Goal: Task Accomplishment & Management: Manage account settings

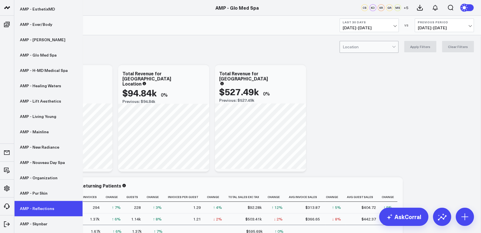
scroll to position [149, 0]
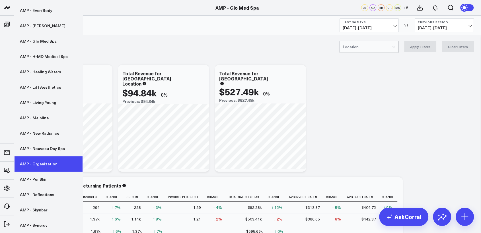
click at [34, 166] on link "AMP - Organization" at bounding box center [48, 163] width 68 height 15
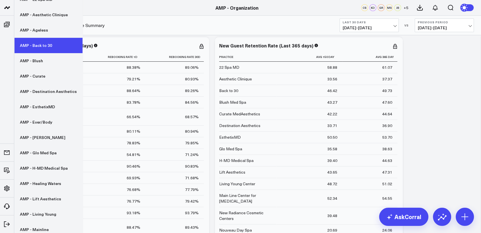
scroll to position [38, 0]
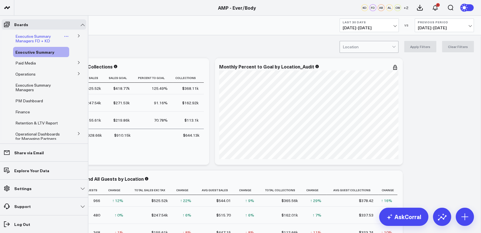
click at [36, 37] on span "Executive Summary Managers FD + KD" at bounding box center [33, 39] width 36 height 10
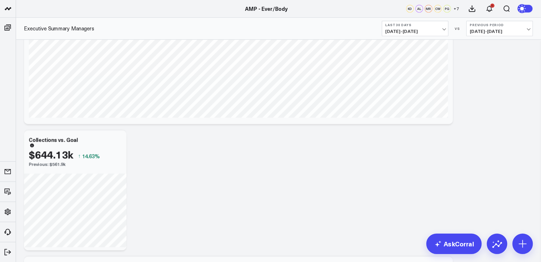
scroll to position [318, 0]
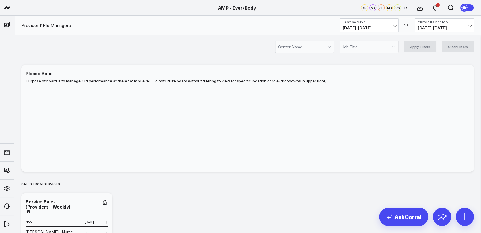
click at [326, 51] on div at bounding box center [302, 46] width 49 height 11
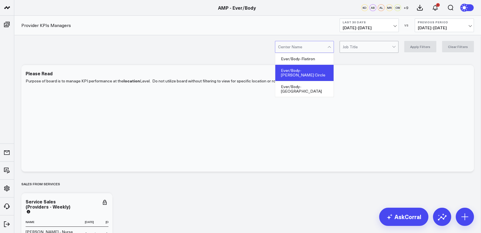
click at [323, 68] on div "Ever/Body-[PERSON_NAME] Circle" at bounding box center [304, 73] width 58 height 16
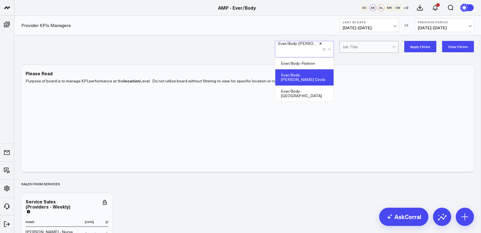
click at [425, 45] on button "Apply Filters" at bounding box center [420, 46] width 32 height 11
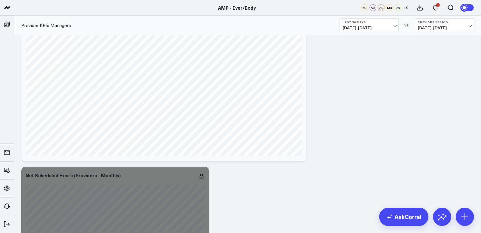
scroll to position [1723, 0]
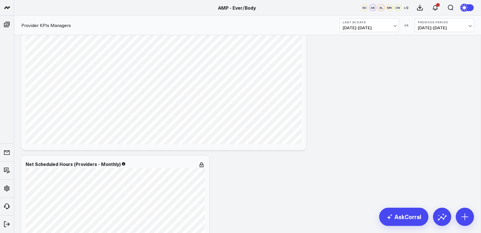
click at [467, 5] on circle at bounding box center [465, 8] width 8 height 8
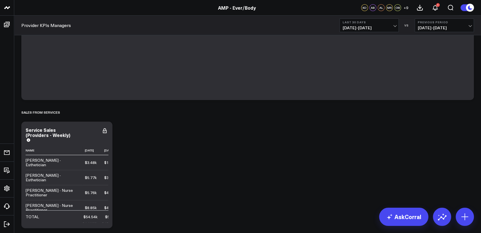
scroll to position [114, 0]
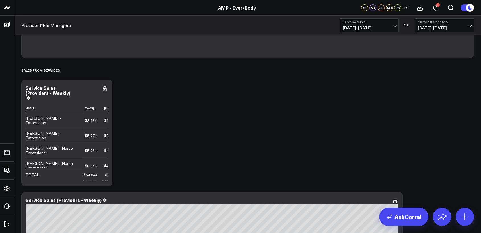
click at [465, 9] on button at bounding box center [467, 7] width 14 height 7
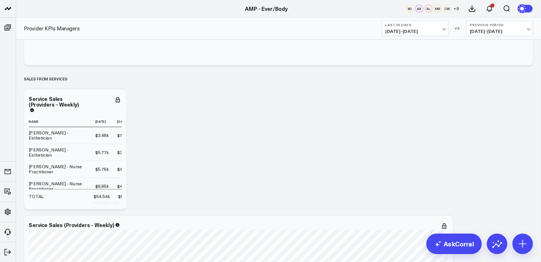
scroll to position [114, 0]
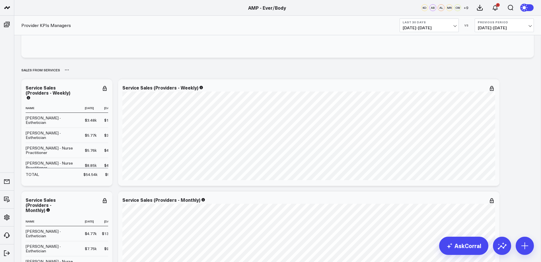
drag, startPoint x: 479, startPoint y: 0, endPoint x: 277, endPoint y: 69, distance: 213.3
click at [277, 69] on div "SALES FROM SERVICES" at bounding box center [277, 69] width 512 height 13
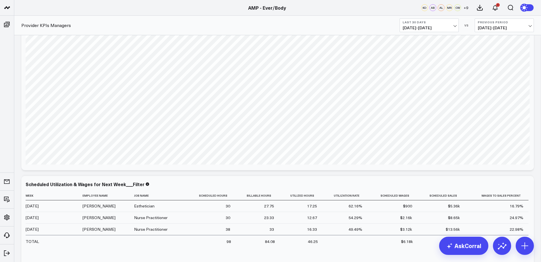
scroll to position [2153, 0]
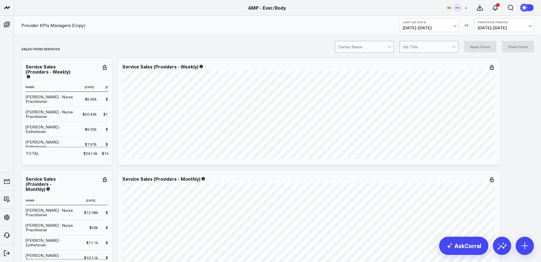
click at [376, 51] on div at bounding box center [362, 46] width 49 height 11
click at [376, 72] on div "Ever/Body-[PERSON_NAME] Circle" at bounding box center [364, 73] width 58 height 16
click at [477, 50] on button "Apply Filters" at bounding box center [480, 46] width 32 height 11
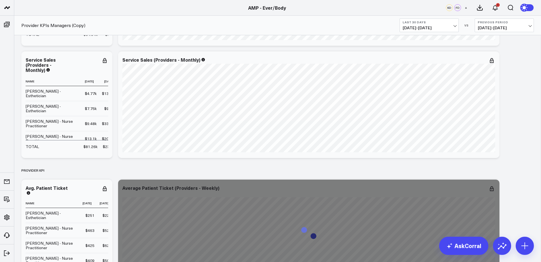
scroll to position [129, 0]
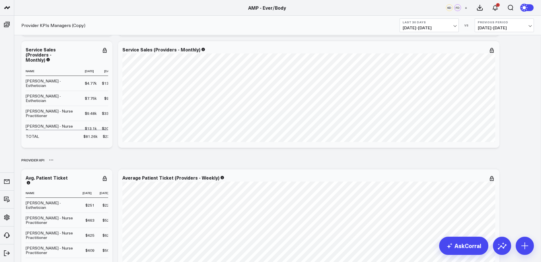
click at [507, 164] on div "PROVIDER KPI" at bounding box center [277, 160] width 512 height 13
click at [525, 154] on div "PROVIDER KPI" at bounding box center [277, 160] width 512 height 13
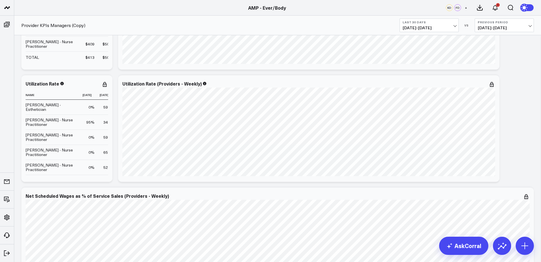
scroll to position [428, 0]
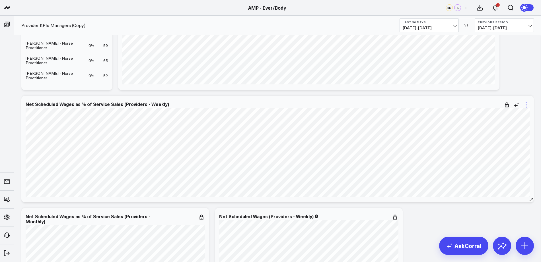
click at [527, 105] on icon at bounding box center [526, 105] width 7 height 7
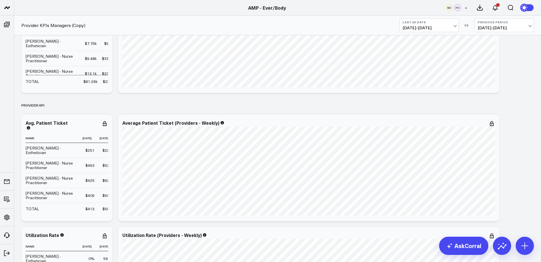
scroll to position [0, 0]
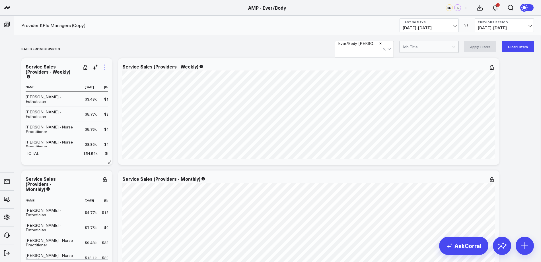
click at [106, 68] on icon at bounding box center [104, 67] width 7 height 7
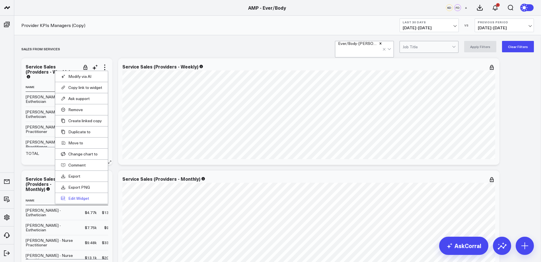
click at [83, 198] on button "Edit Widget" at bounding box center [81, 198] width 41 height 5
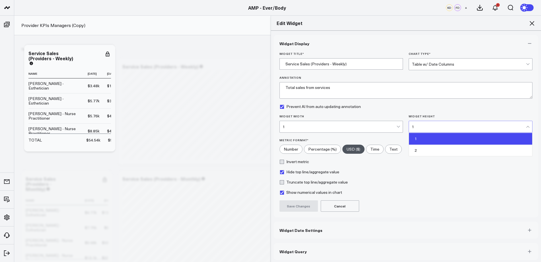
click at [417, 129] on div "1" at bounding box center [469, 127] width 114 height 5
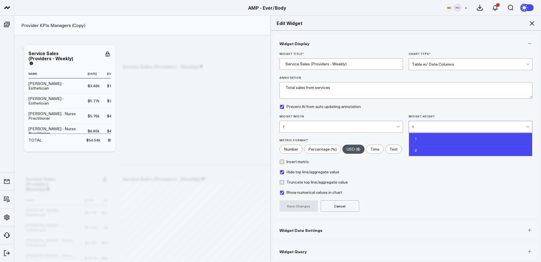
click at [415, 149] on div "2" at bounding box center [470, 150] width 123 height 11
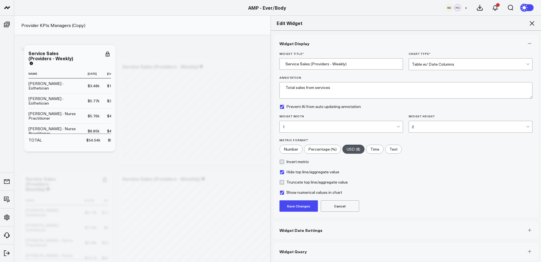
click at [302, 206] on button "Save Changes" at bounding box center [298, 206] width 38 height 11
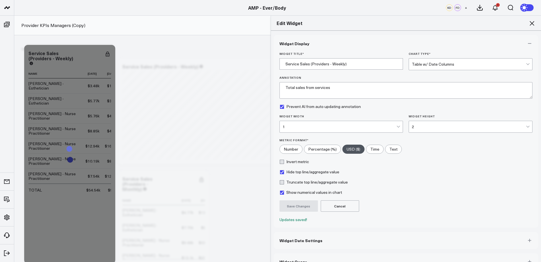
click at [532, 24] on icon at bounding box center [532, 23] width 5 height 5
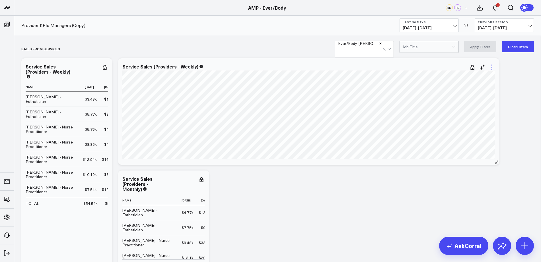
click at [492, 66] on icon at bounding box center [491, 67] width 7 height 7
click at [467, 189] on button "Edit Widget" at bounding box center [468, 187] width 41 height 5
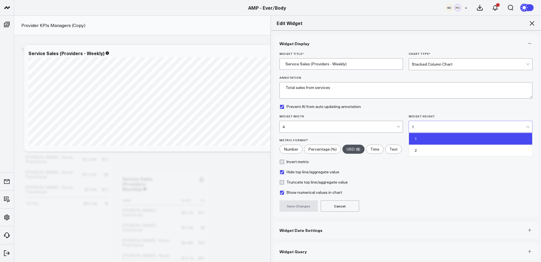
click at [424, 129] on div "1" at bounding box center [469, 126] width 114 height 11
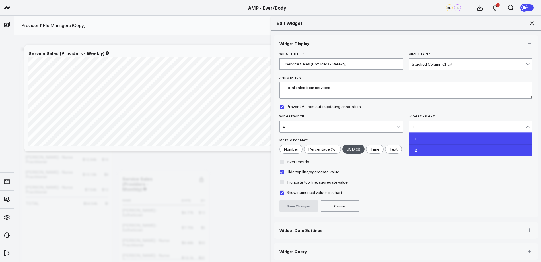
click at [419, 151] on div "2" at bounding box center [470, 150] width 123 height 11
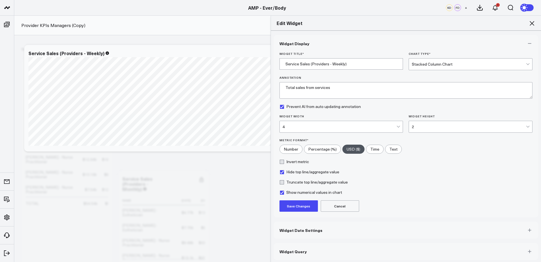
click at [305, 203] on button "Save Changes" at bounding box center [298, 206] width 38 height 11
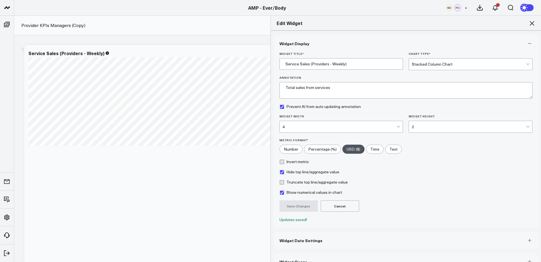
click at [534, 23] on icon at bounding box center [531, 23] width 7 height 7
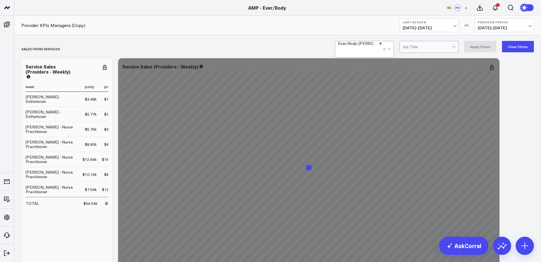
click at [524, 6] on icon at bounding box center [525, 7] width 4 height 4
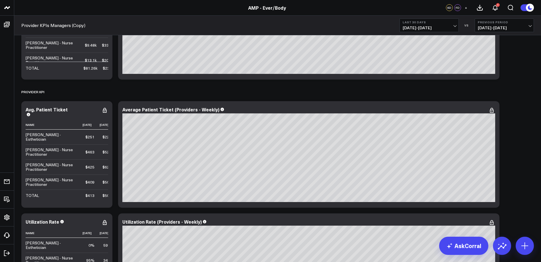
scroll to position [313, 0]
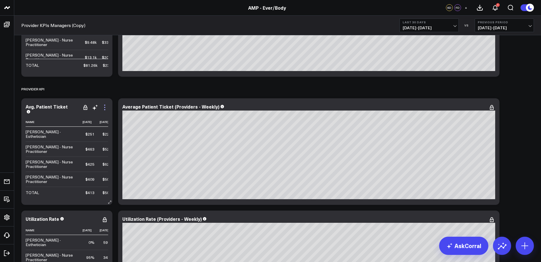
click at [104, 106] on icon at bounding box center [104, 107] width 7 height 7
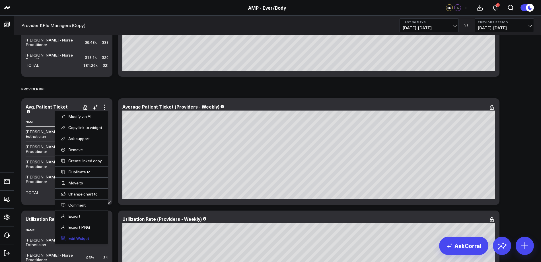
click at [77, 238] on button "Edit Widget" at bounding box center [81, 238] width 41 height 5
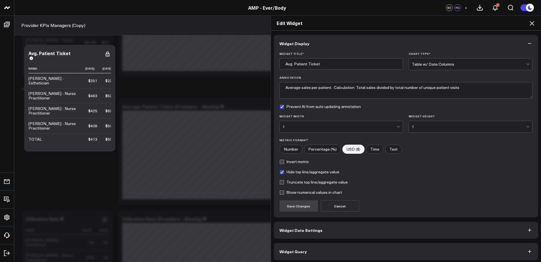
click at [415, 130] on div "1" at bounding box center [469, 126] width 114 height 11
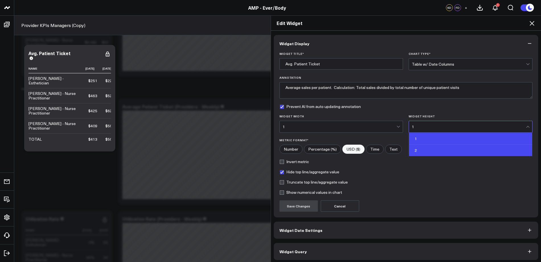
click at [415, 148] on div "2" at bounding box center [470, 150] width 123 height 11
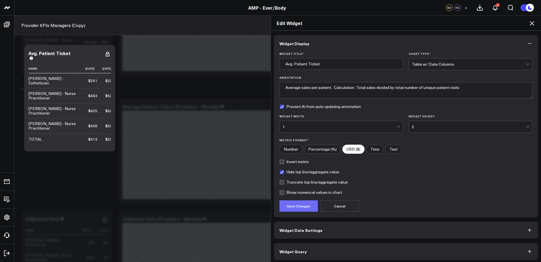
click at [282, 206] on button "Save Changes" at bounding box center [298, 206] width 38 height 11
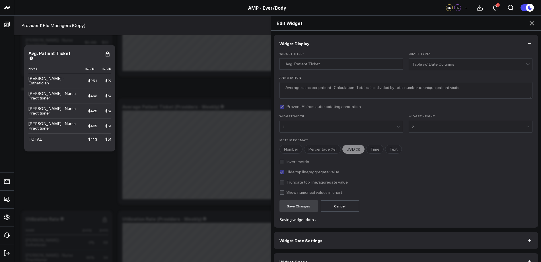
click at [531, 24] on icon at bounding box center [531, 23] width 7 height 7
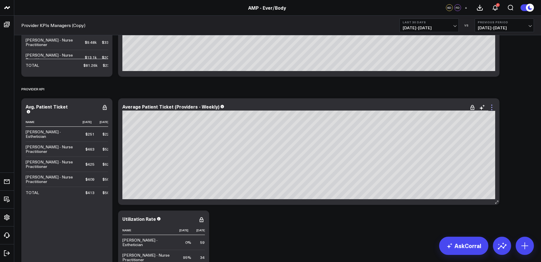
click at [494, 108] on icon at bounding box center [491, 107] width 7 height 7
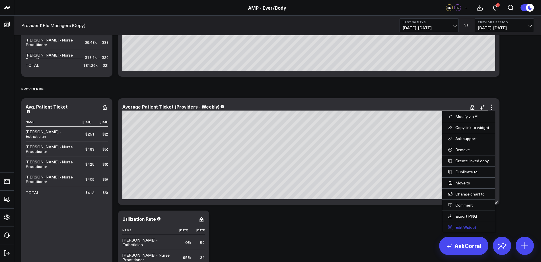
click at [462, 226] on button "Edit Widget" at bounding box center [468, 227] width 41 height 5
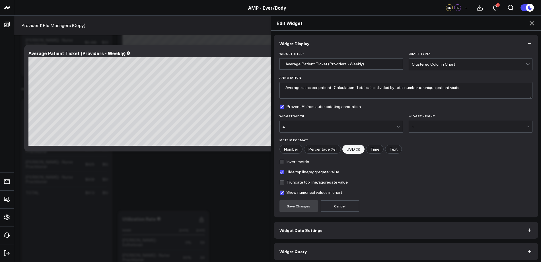
click at [425, 131] on div "1" at bounding box center [469, 126] width 114 height 11
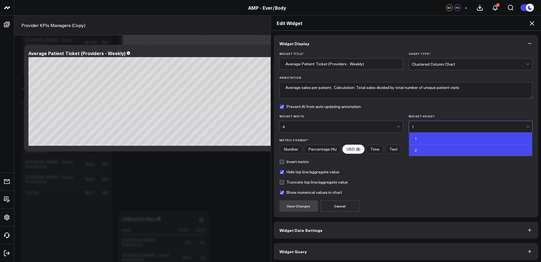
click at [423, 149] on div "2" at bounding box center [470, 150] width 123 height 11
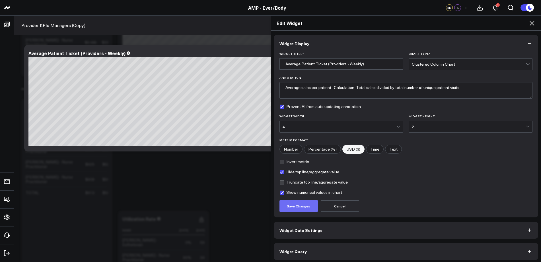
click at [287, 208] on button "Save Changes" at bounding box center [298, 206] width 38 height 11
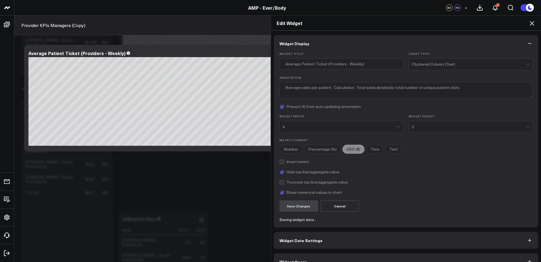
click at [532, 26] on icon at bounding box center [531, 23] width 7 height 7
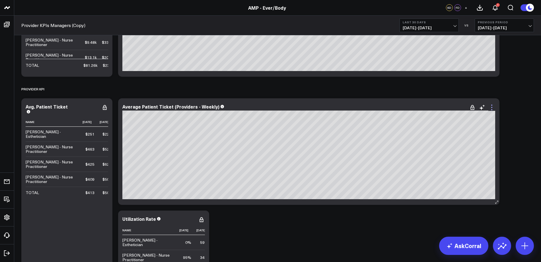
click at [492, 109] on icon at bounding box center [491, 107] width 7 height 7
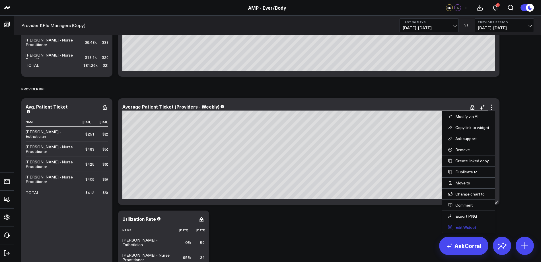
click at [467, 225] on button "Edit Widget" at bounding box center [468, 227] width 41 height 5
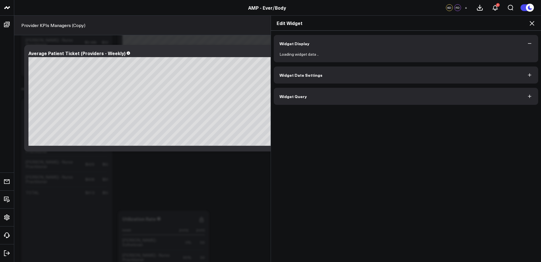
click at [472, 101] on button "Widget Query" at bounding box center [406, 96] width 265 height 17
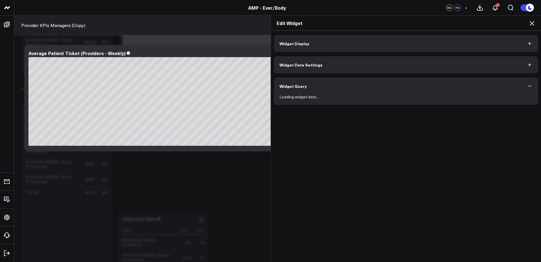
click at [473, 50] on button "Widget Display" at bounding box center [406, 43] width 265 height 17
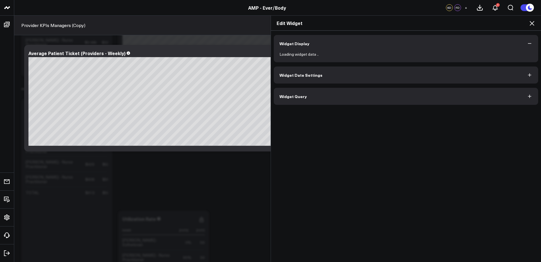
click at [530, 45] on icon "button" at bounding box center [530, 44] width 6 height 6
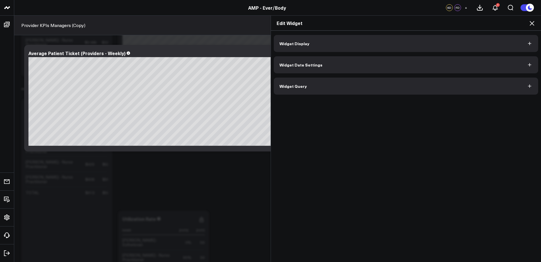
click at [530, 45] on icon "button" at bounding box center [530, 44] width 6 height 6
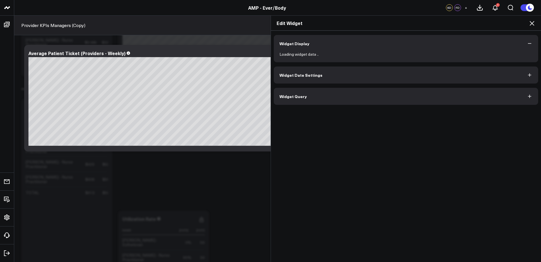
click at [531, 24] on icon at bounding box center [531, 23] width 7 height 7
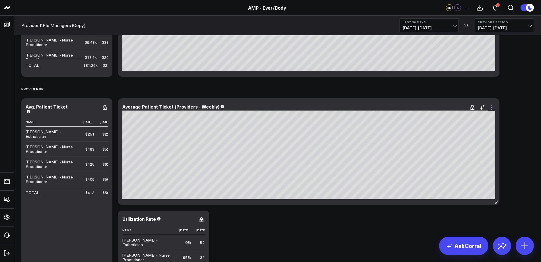
click at [493, 108] on icon at bounding box center [491, 107] width 7 height 7
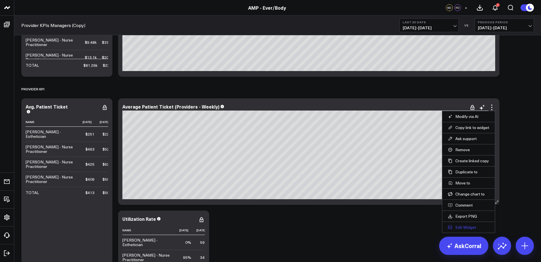
click at [466, 226] on button "Edit Widget" at bounding box center [468, 227] width 41 height 5
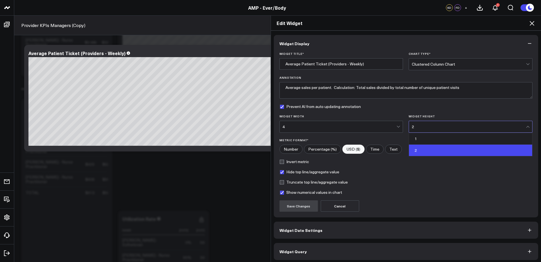
click at [440, 125] on div "2" at bounding box center [469, 127] width 114 height 5
click at [419, 152] on div "2" at bounding box center [470, 150] width 123 height 11
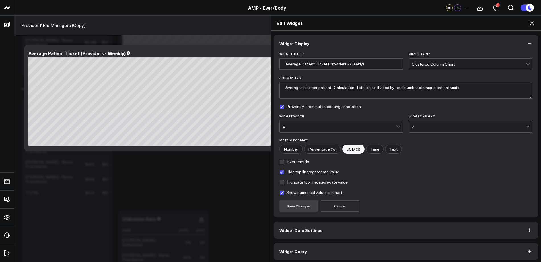
click at [427, 126] on div "2" at bounding box center [469, 127] width 114 height 5
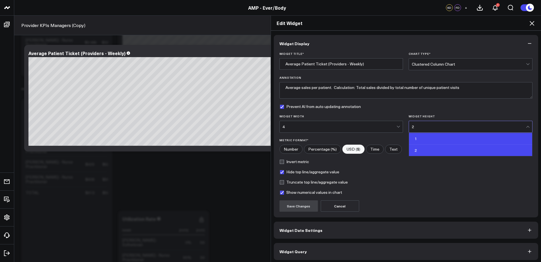
click at [420, 142] on div "1" at bounding box center [470, 139] width 123 height 12
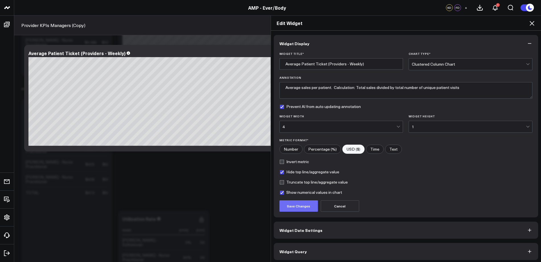
click at [291, 211] on button "Save Changes" at bounding box center [298, 206] width 38 height 11
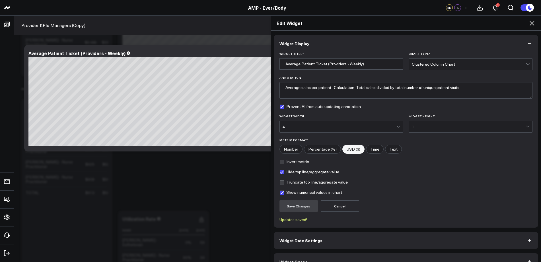
click at [434, 125] on div "1" at bounding box center [469, 127] width 114 height 5
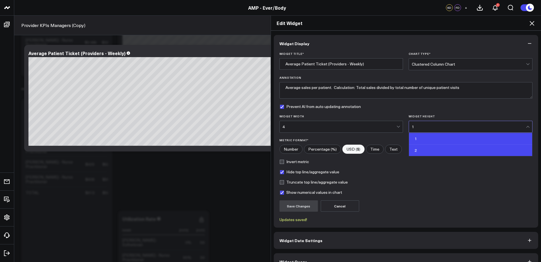
click at [423, 149] on div "2" at bounding box center [470, 150] width 123 height 11
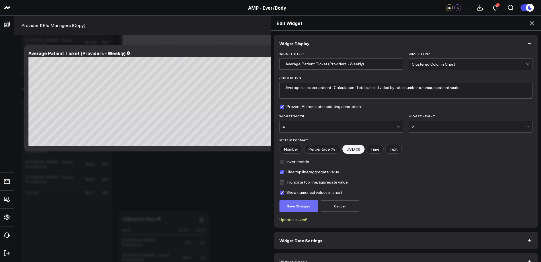
click at [285, 207] on button "Save Changes" at bounding box center [298, 206] width 38 height 11
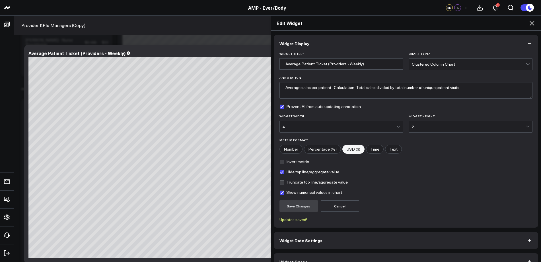
click at [532, 26] on icon at bounding box center [531, 23] width 7 height 7
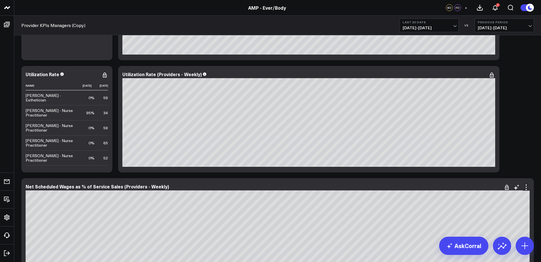
scroll to position [570, 0]
click at [106, 77] on icon at bounding box center [104, 75] width 7 height 7
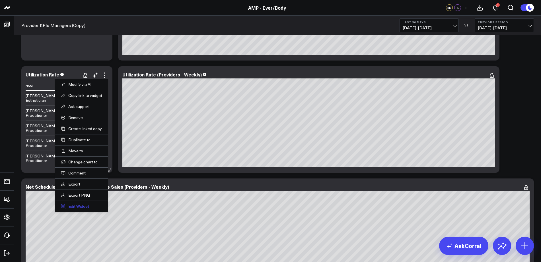
click at [75, 208] on button "Edit Widget" at bounding box center [81, 206] width 41 height 5
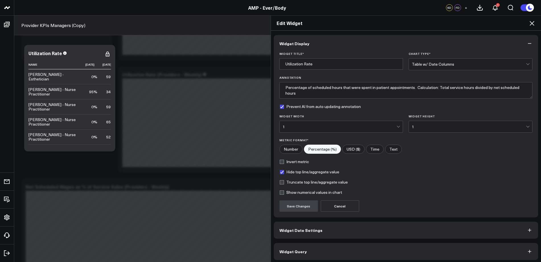
click at [409, 128] on div "1" at bounding box center [471, 127] width 124 height 12
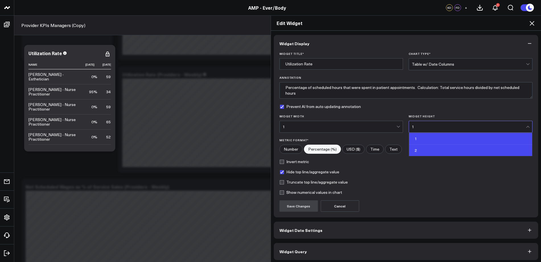
click at [414, 149] on div "2" at bounding box center [470, 150] width 123 height 11
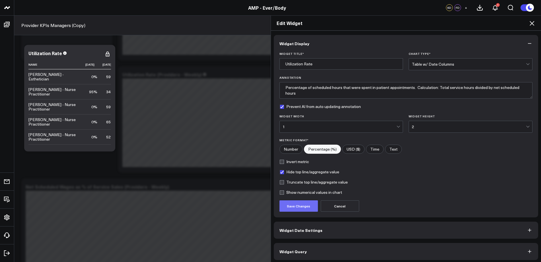
click at [298, 208] on button "Save Changes" at bounding box center [298, 206] width 38 height 11
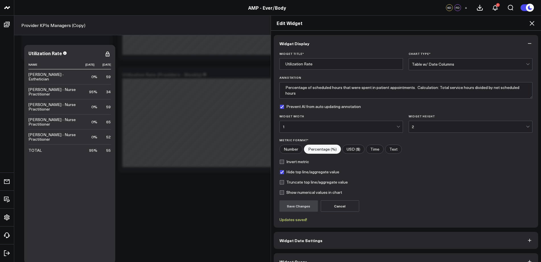
click at [531, 22] on icon at bounding box center [532, 23] width 5 height 5
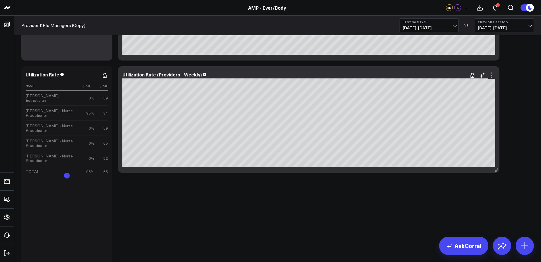
click at [494, 75] on icon at bounding box center [491, 75] width 7 height 7
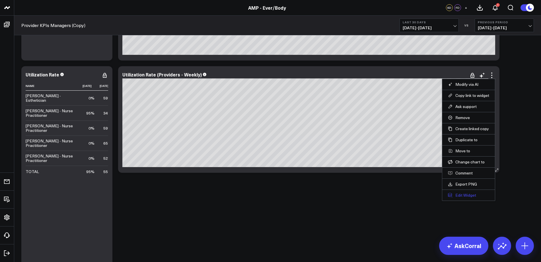
click at [470, 195] on button "Edit Widget" at bounding box center [468, 195] width 41 height 5
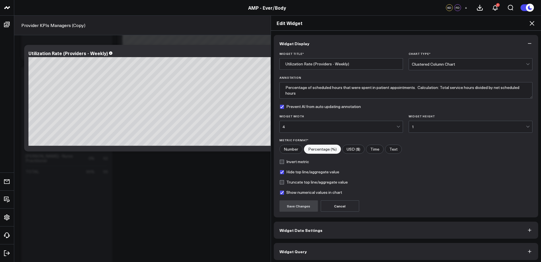
click at [423, 125] on div "1" at bounding box center [469, 127] width 114 height 5
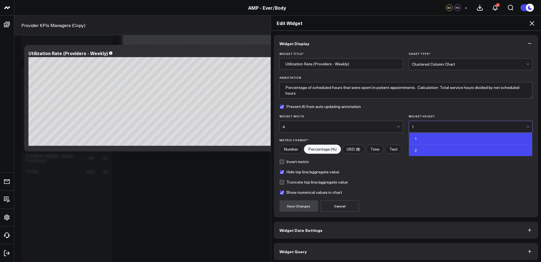
click at [421, 152] on div "2" at bounding box center [470, 150] width 123 height 11
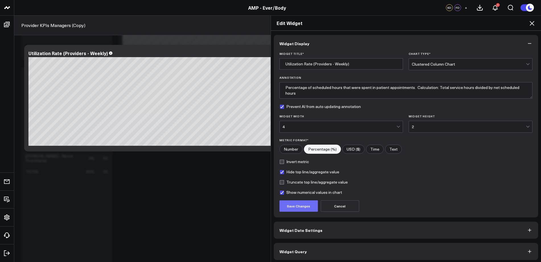
click at [289, 206] on button "Save Changes" at bounding box center [298, 206] width 38 height 11
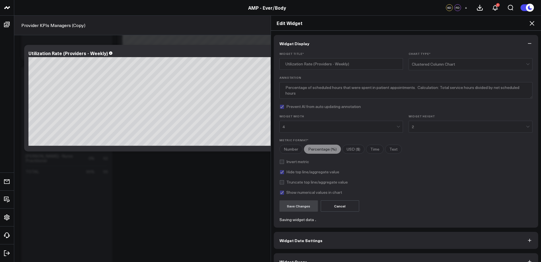
click at [533, 25] on icon at bounding box center [531, 23] width 7 height 7
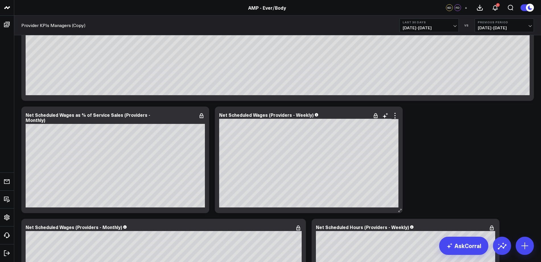
scroll to position [867, 0]
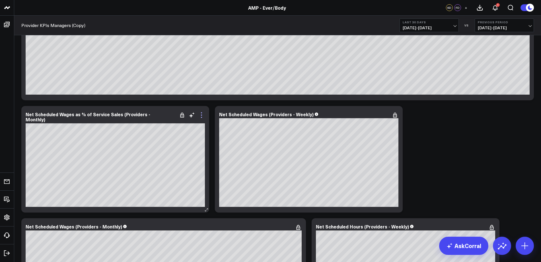
click at [203, 117] on icon at bounding box center [201, 115] width 7 height 7
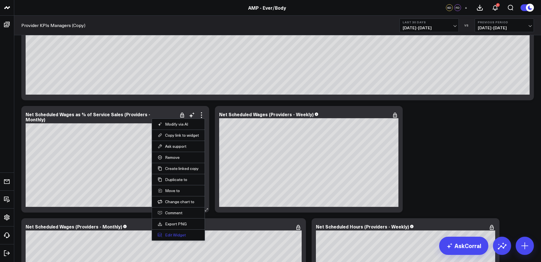
click at [174, 234] on button "Edit Widget" at bounding box center [178, 235] width 41 height 5
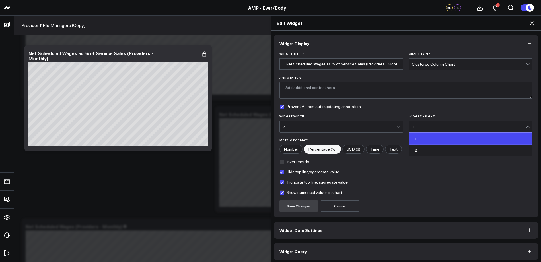
click at [419, 125] on div "1" at bounding box center [469, 127] width 114 height 5
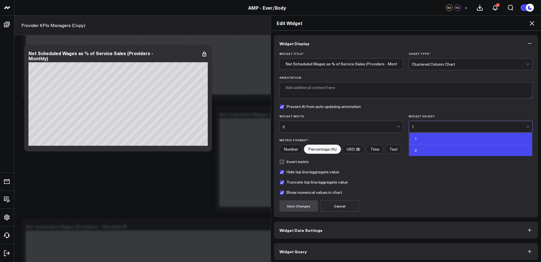
click at [421, 152] on div "2" at bounding box center [470, 150] width 123 height 11
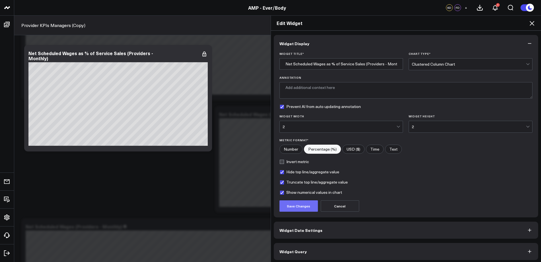
click at [288, 207] on button "Save Changes" at bounding box center [298, 206] width 38 height 11
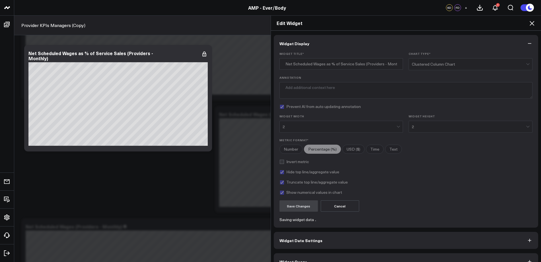
click at [533, 25] on icon at bounding box center [531, 23] width 7 height 7
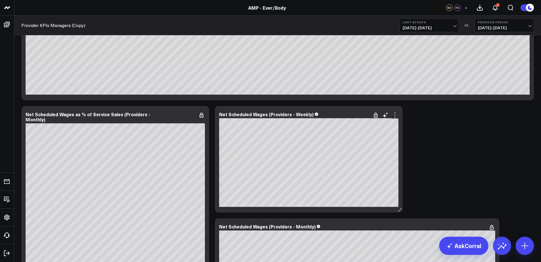
click at [395, 115] on icon at bounding box center [395, 115] width 7 height 7
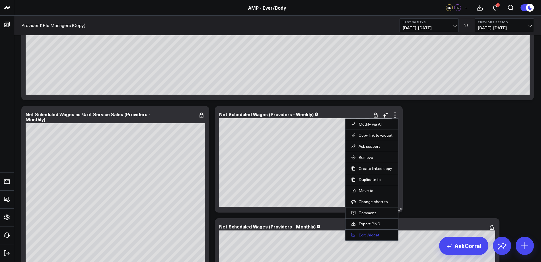
click at [368, 234] on button "Edit Widget" at bounding box center [371, 235] width 41 height 5
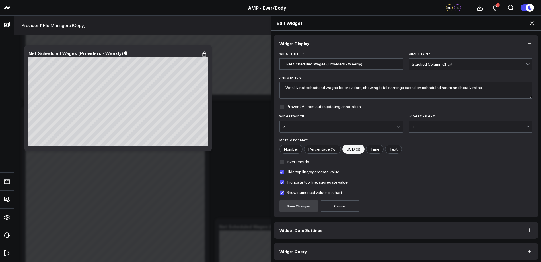
click at [422, 129] on div "1" at bounding box center [469, 127] width 114 height 5
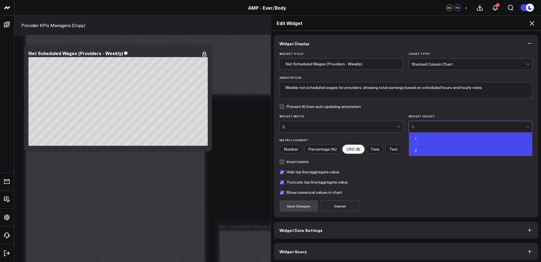
click at [419, 149] on div "2" at bounding box center [470, 150] width 123 height 11
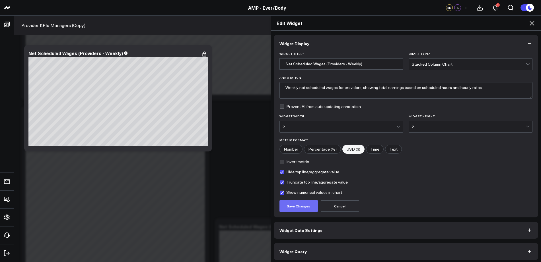
click at [290, 207] on button "Save Changes" at bounding box center [298, 206] width 38 height 11
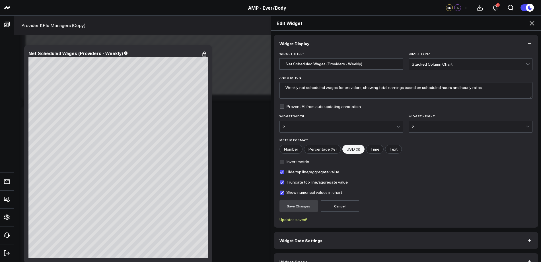
click at [530, 24] on icon at bounding box center [531, 23] width 7 height 7
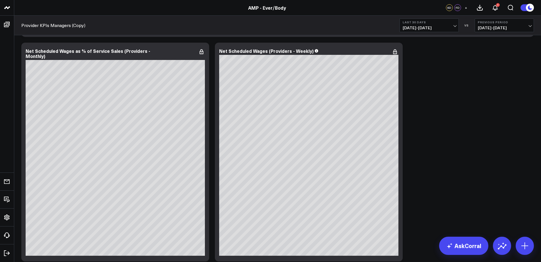
scroll to position [932, 0]
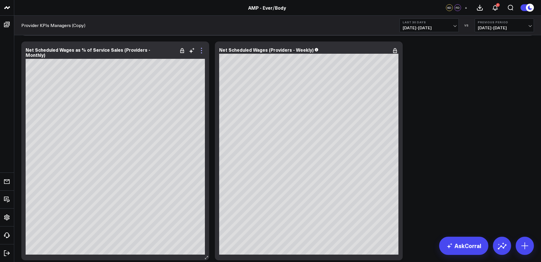
click at [201, 51] on icon at bounding box center [201, 50] width 7 height 7
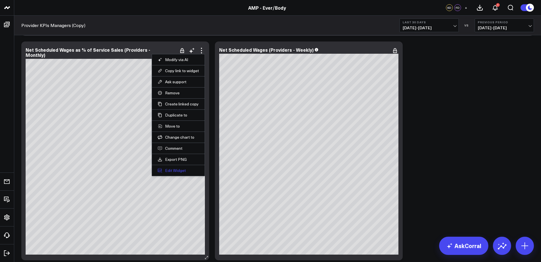
click at [179, 173] on button "Edit Widget" at bounding box center [178, 170] width 41 height 5
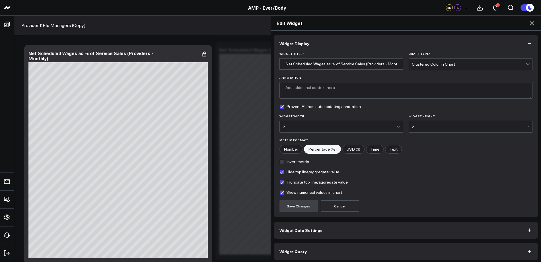
click at [373, 126] on div "2" at bounding box center [340, 127] width 114 height 5
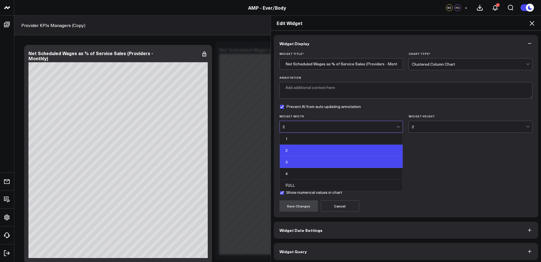
click at [305, 166] on div "3" at bounding box center [341, 162] width 123 height 12
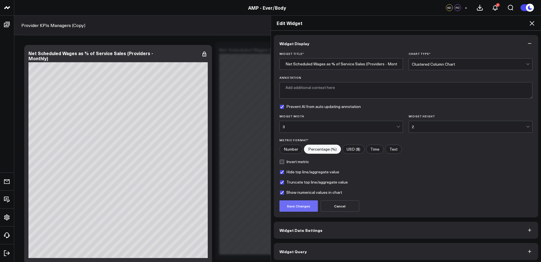
click at [293, 205] on button "Save Changes" at bounding box center [298, 206] width 38 height 11
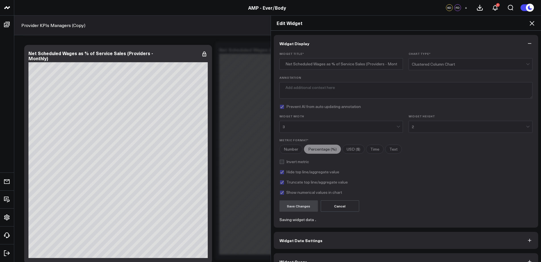
click at [314, 242] on span "Widget Date Settings" at bounding box center [300, 240] width 43 height 5
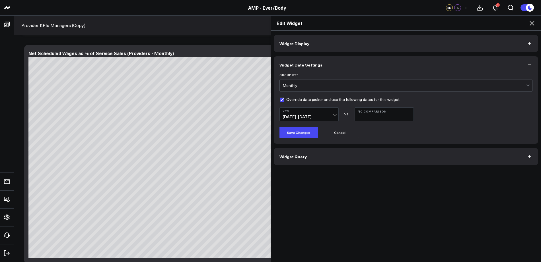
click at [530, 28] on div "Edit Widget" at bounding box center [406, 23] width 270 height 15
click at [531, 24] on icon at bounding box center [531, 23] width 7 height 7
